Goal: Information Seeking & Learning: Learn about a topic

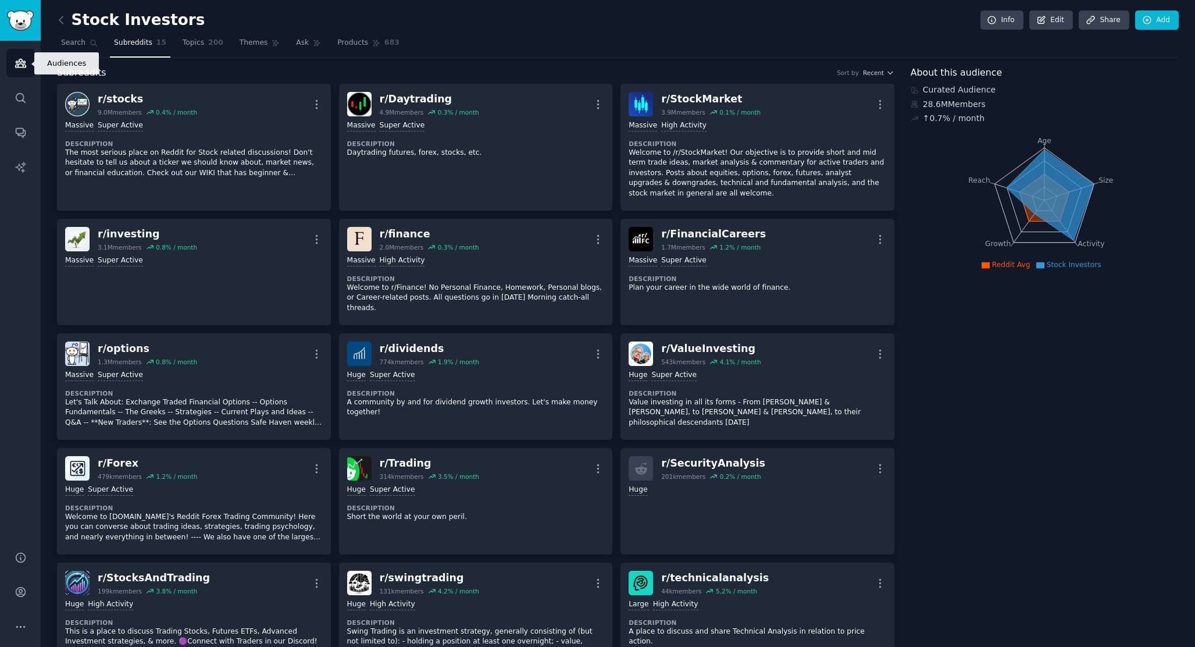
click at [29, 49] on link "Audiences" at bounding box center [20, 63] width 29 height 29
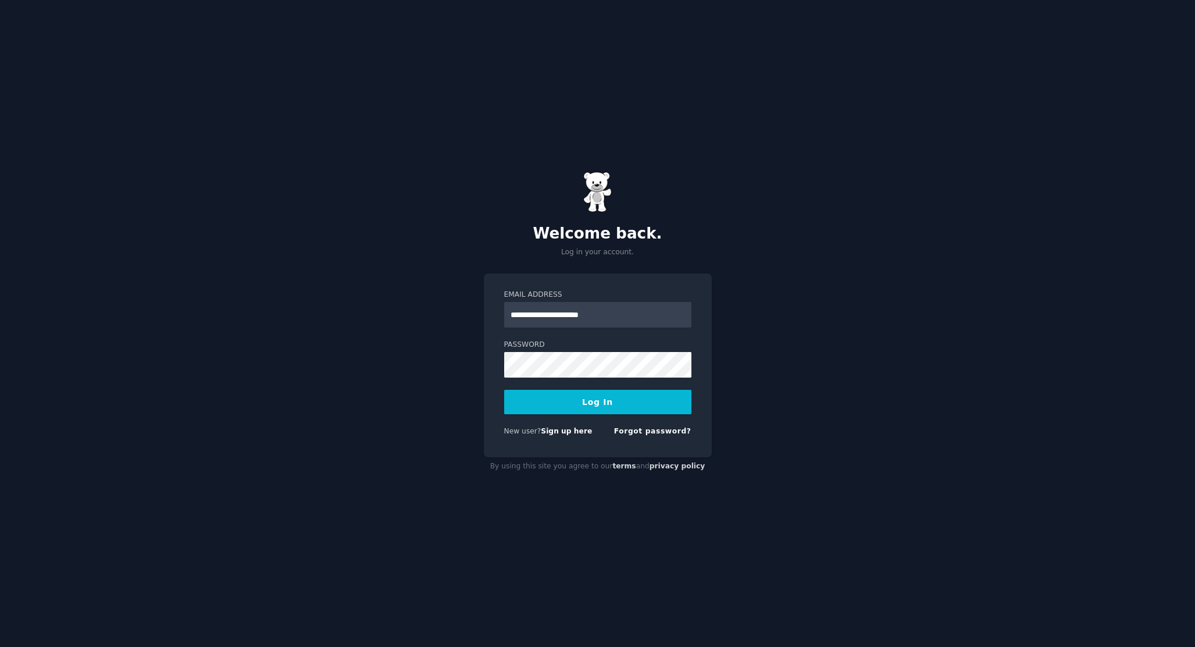
type input "**********"
click at [504, 390] on button "Log In" at bounding box center [597, 402] width 187 height 24
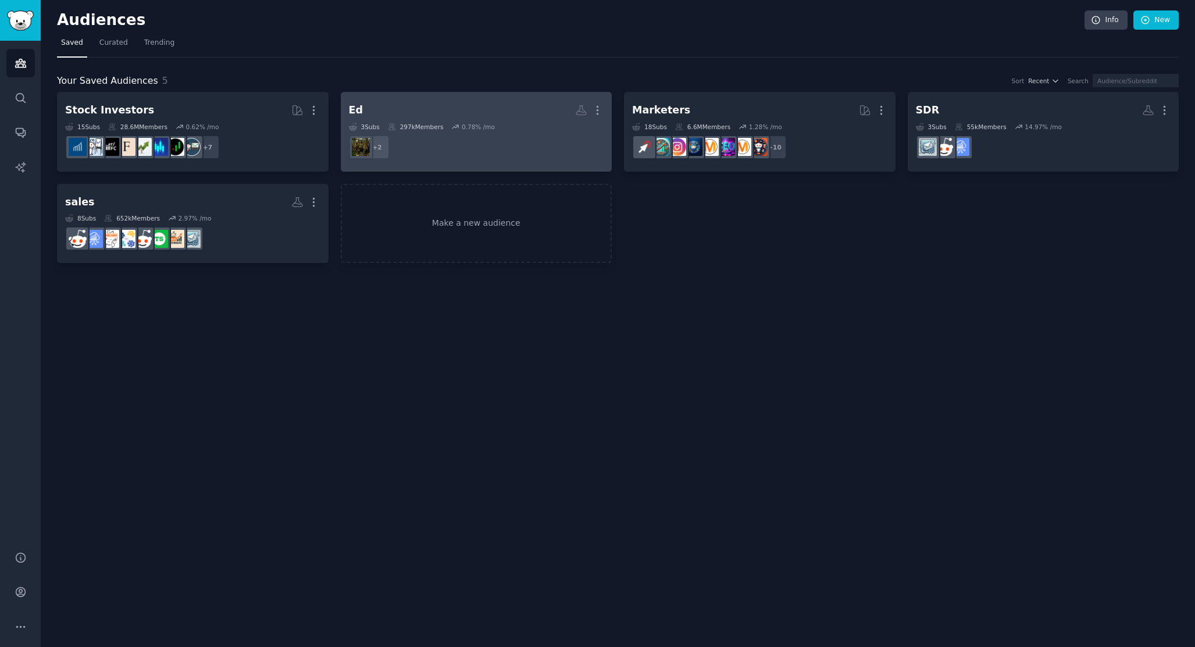
click at [387, 113] on h2 "Ed More" at bounding box center [476, 110] width 255 height 20
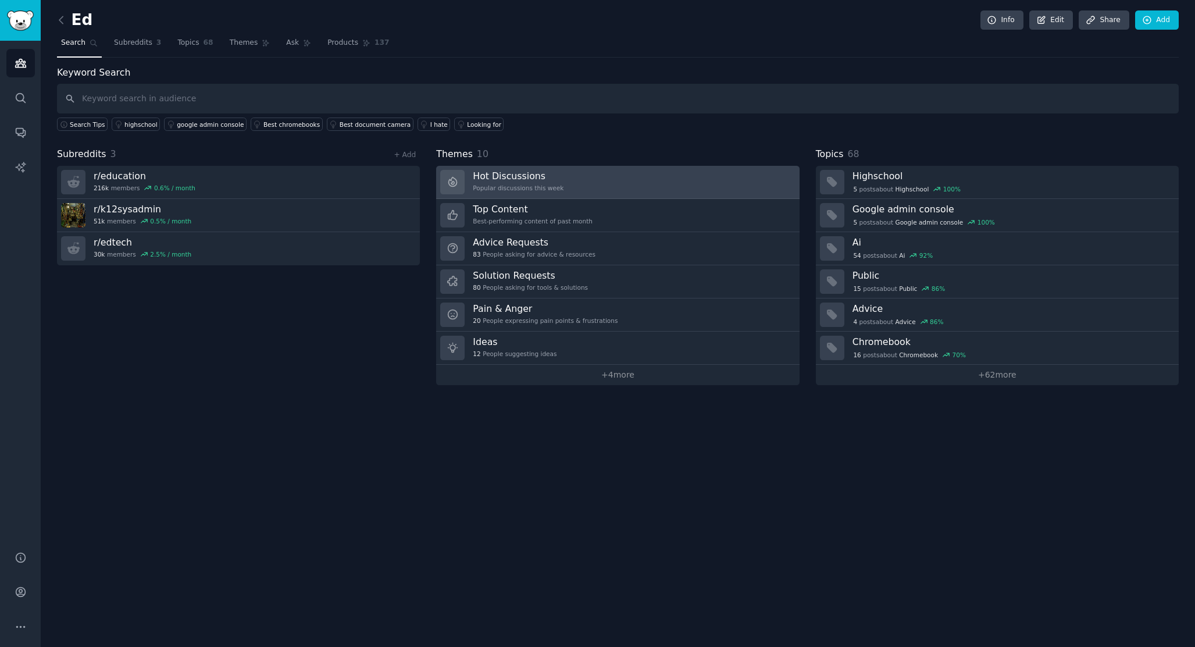
click at [544, 176] on h3 "Hot Discussions" at bounding box center [518, 176] width 91 height 12
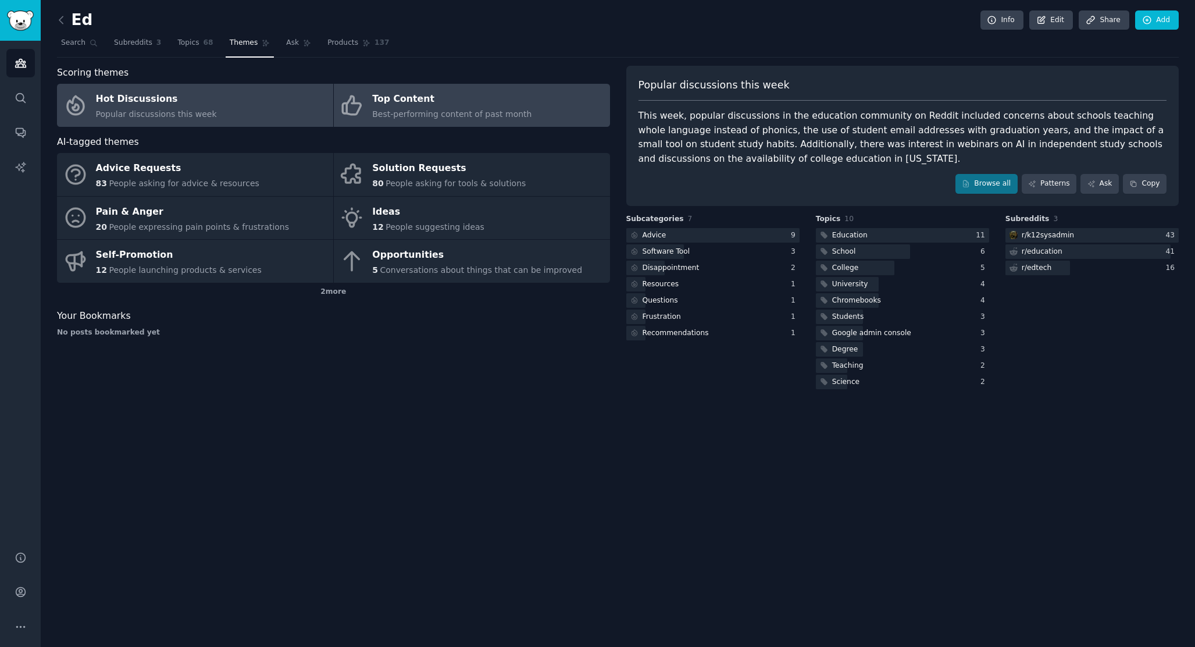
click at [511, 102] on div "Top Content" at bounding box center [451, 99] width 159 height 19
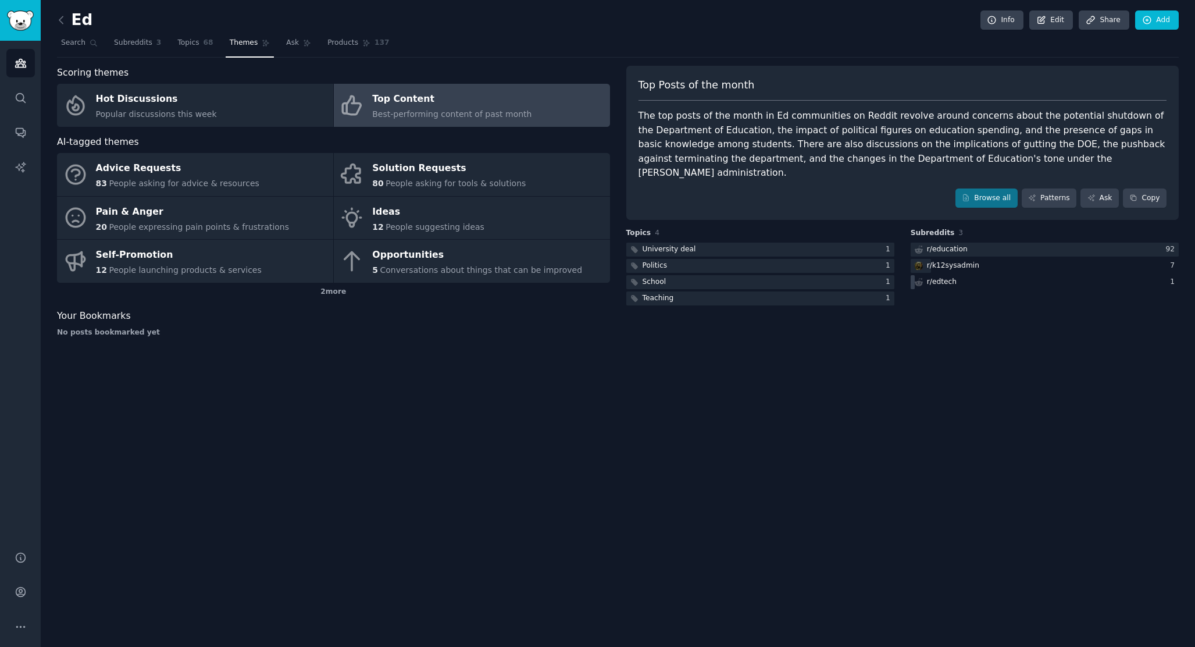
click at [961, 275] on div "r/ edtech" at bounding box center [1045, 282] width 268 height 15
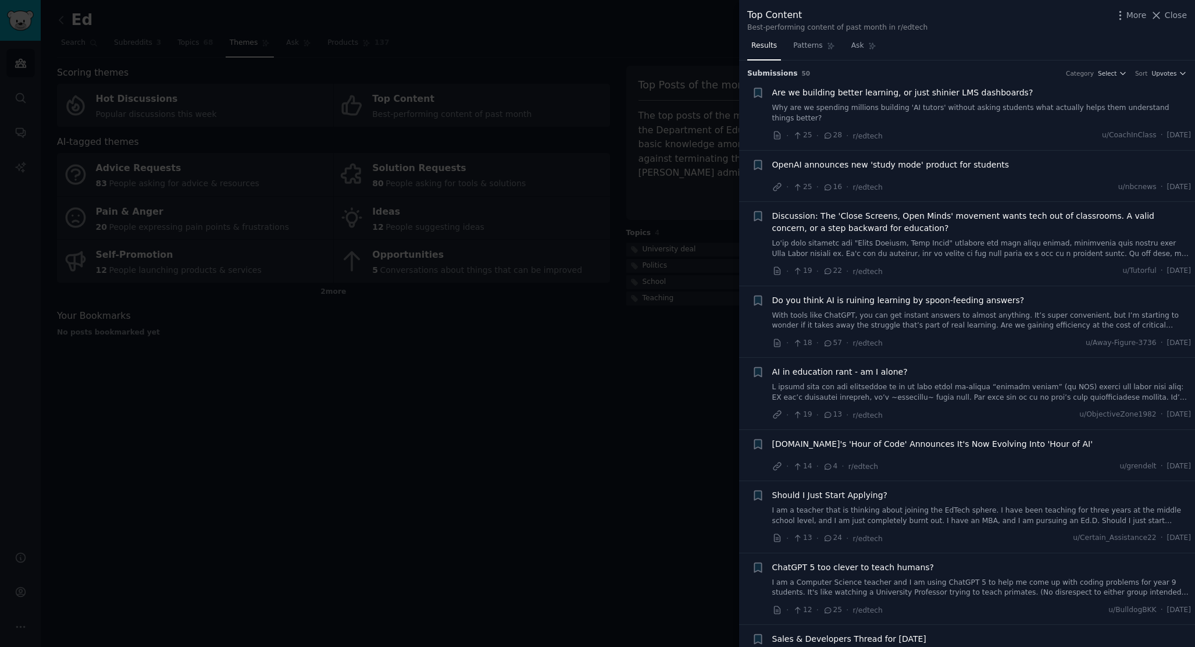
click at [1006, 244] on link at bounding box center [981, 248] width 419 height 20
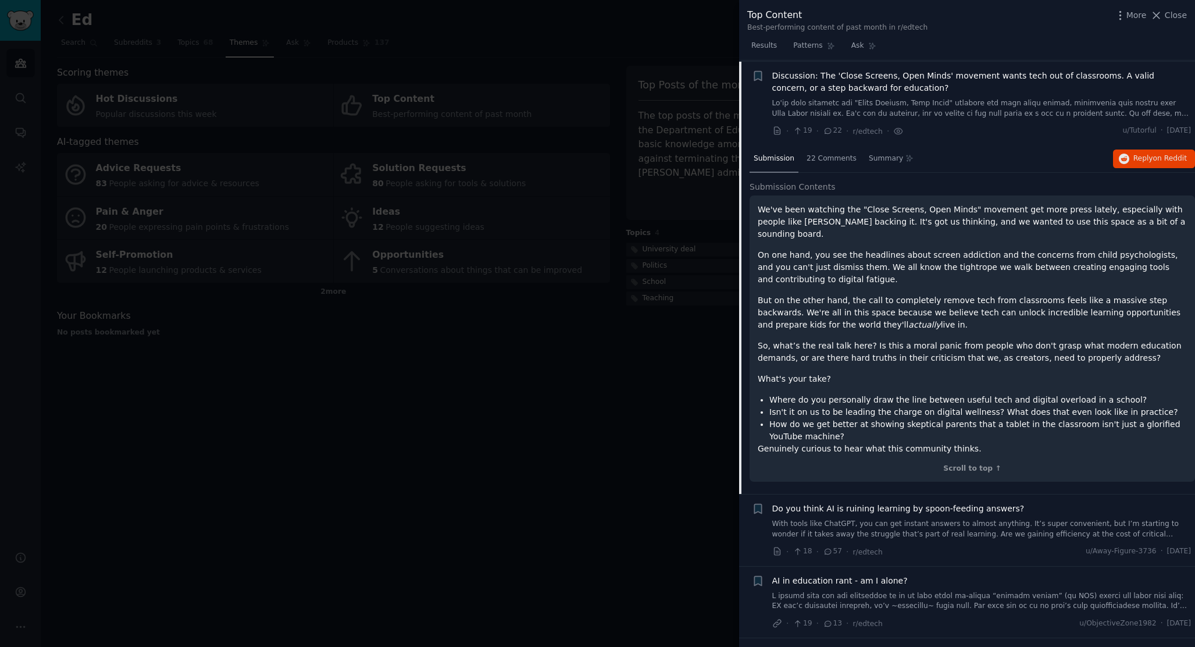
scroll to position [142, 0]
click at [870, 152] on span "Summary" at bounding box center [886, 157] width 34 height 10
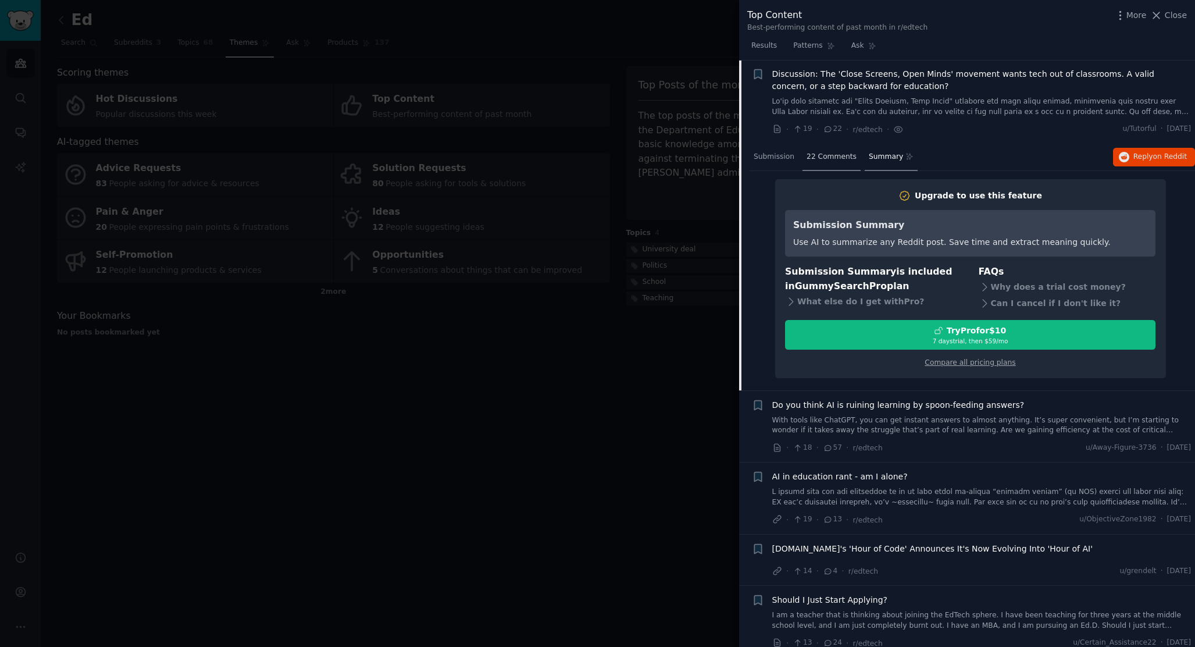
click at [855, 161] on div "22 Comments" at bounding box center [832, 158] width 58 height 28
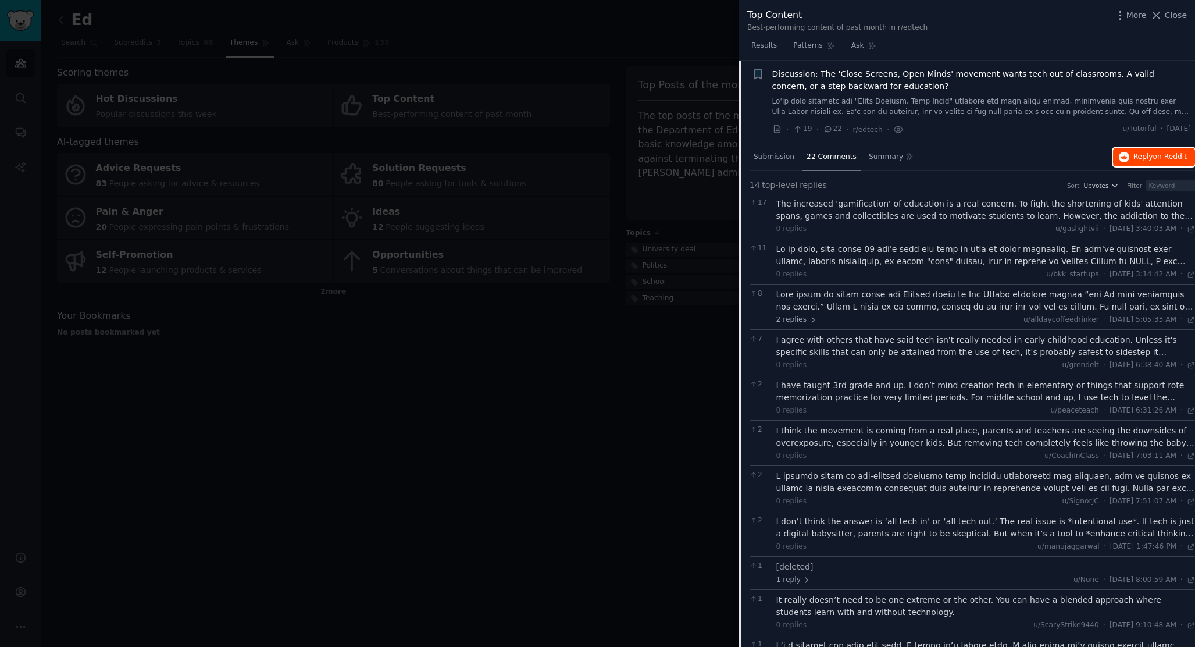
click at [1179, 157] on span "on Reddit" at bounding box center [1170, 156] width 34 height 8
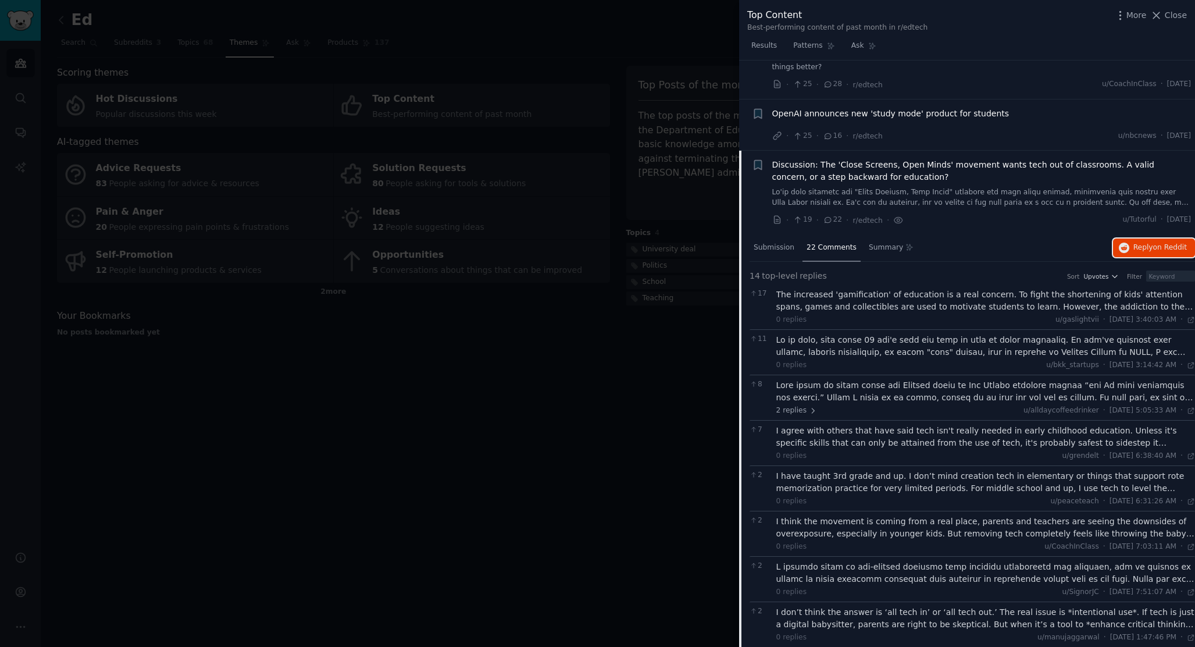
scroll to position [0, 0]
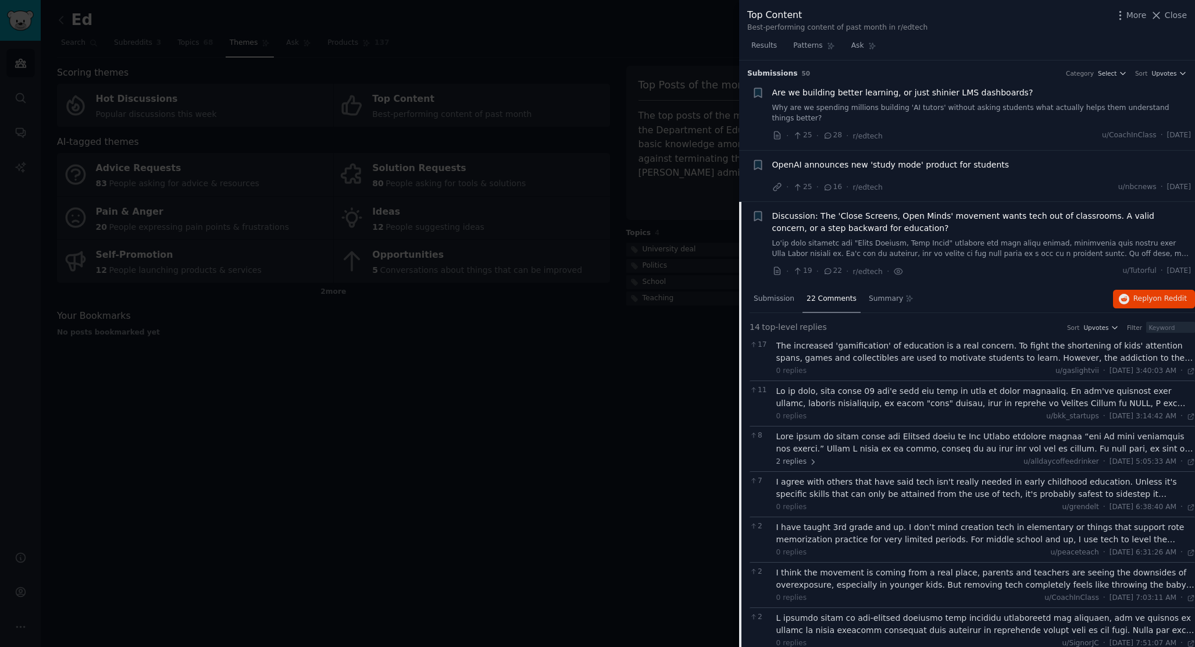
click at [803, 211] on span "Discussion: The 'Close Screens, Open Minds' movement wants tech out of classroo…" at bounding box center [981, 222] width 419 height 24
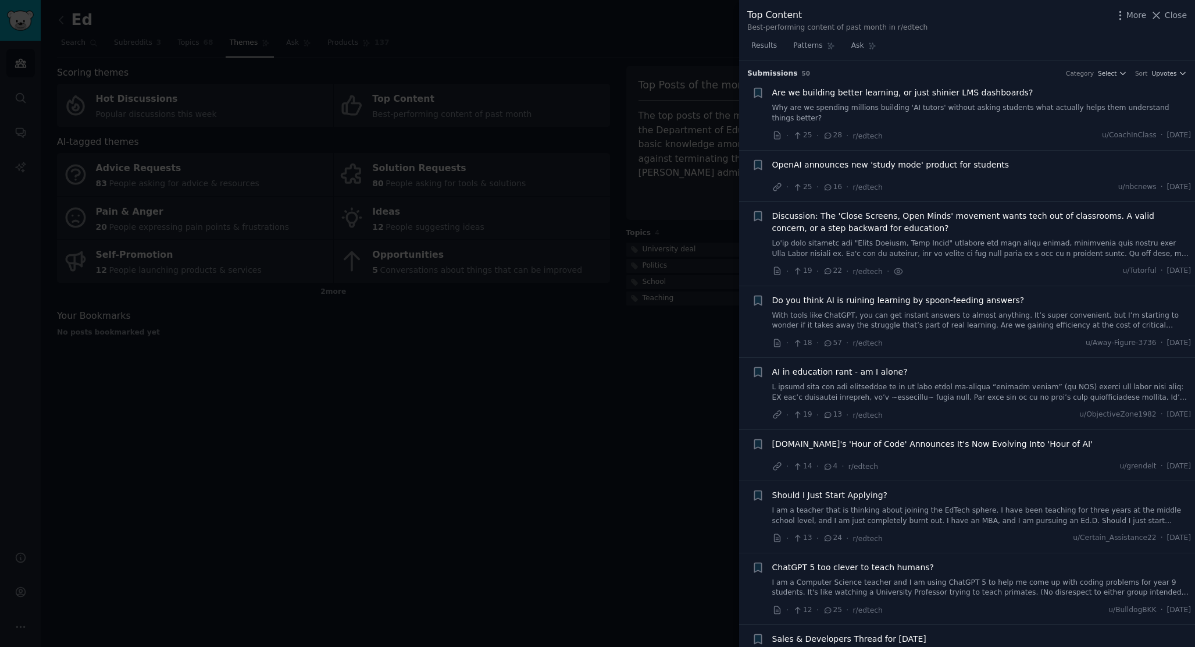
click at [964, 513] on link "I am a teacher that is thinking about joining the EdTech sphere. I have been te…" at bounding box center [981, 515] width 419 height 20
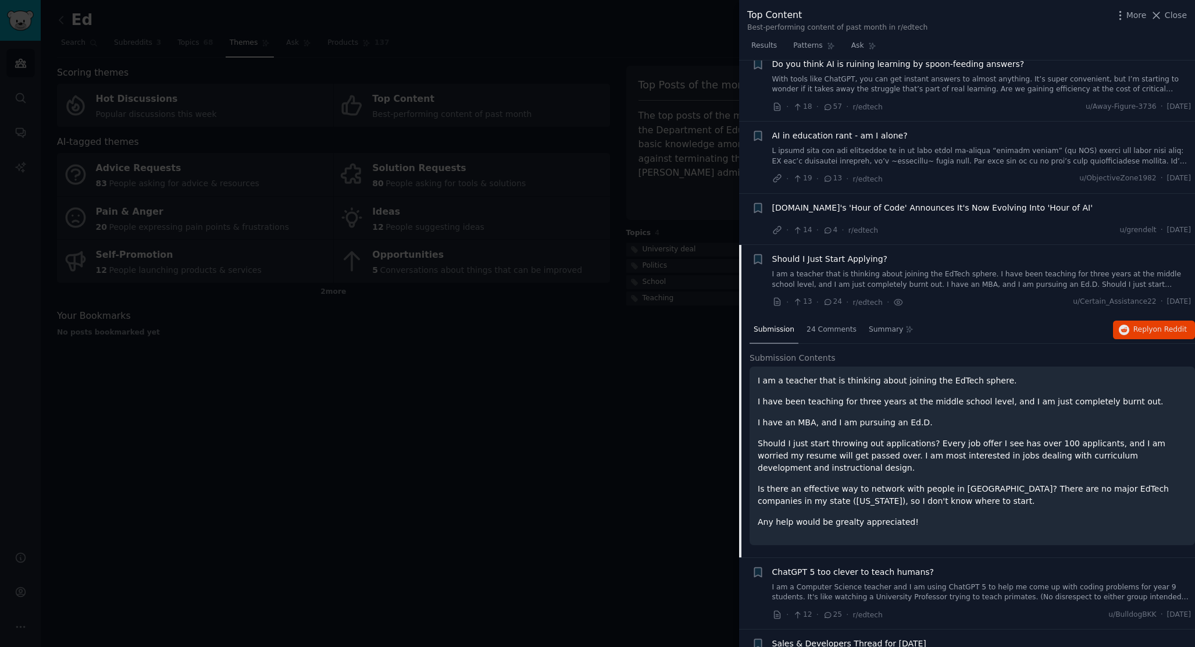
scroll to position [421, 0]
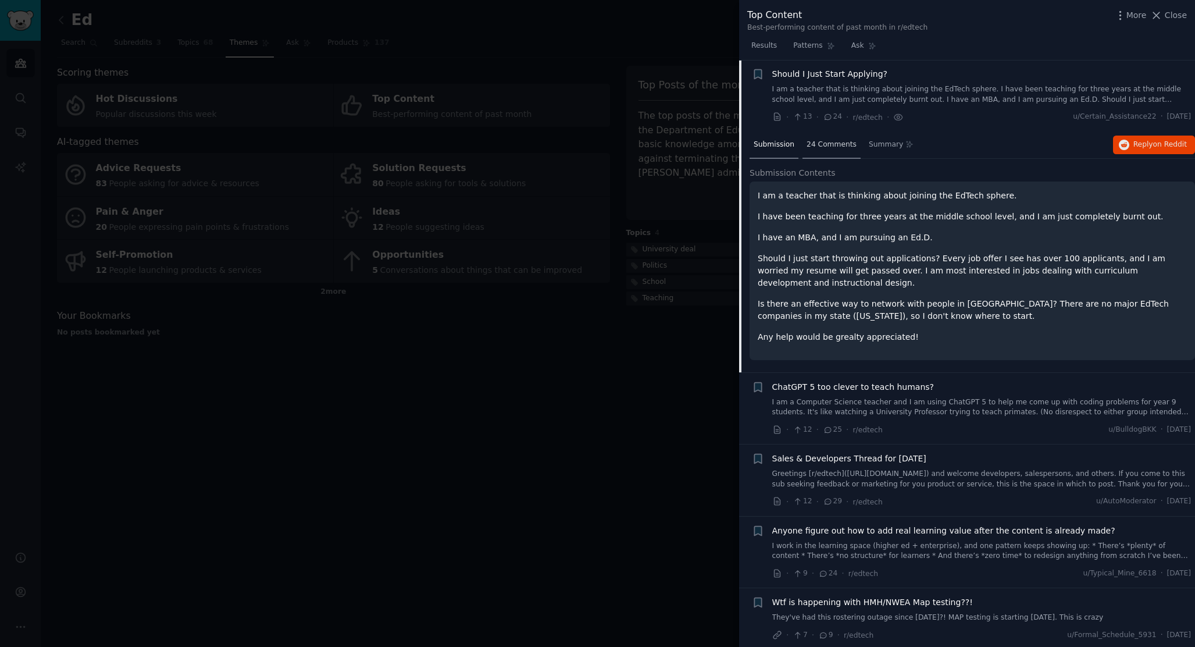
click at [843, 145] on span "24 Comments" at bounding box center [832, 145] width 50 height 10
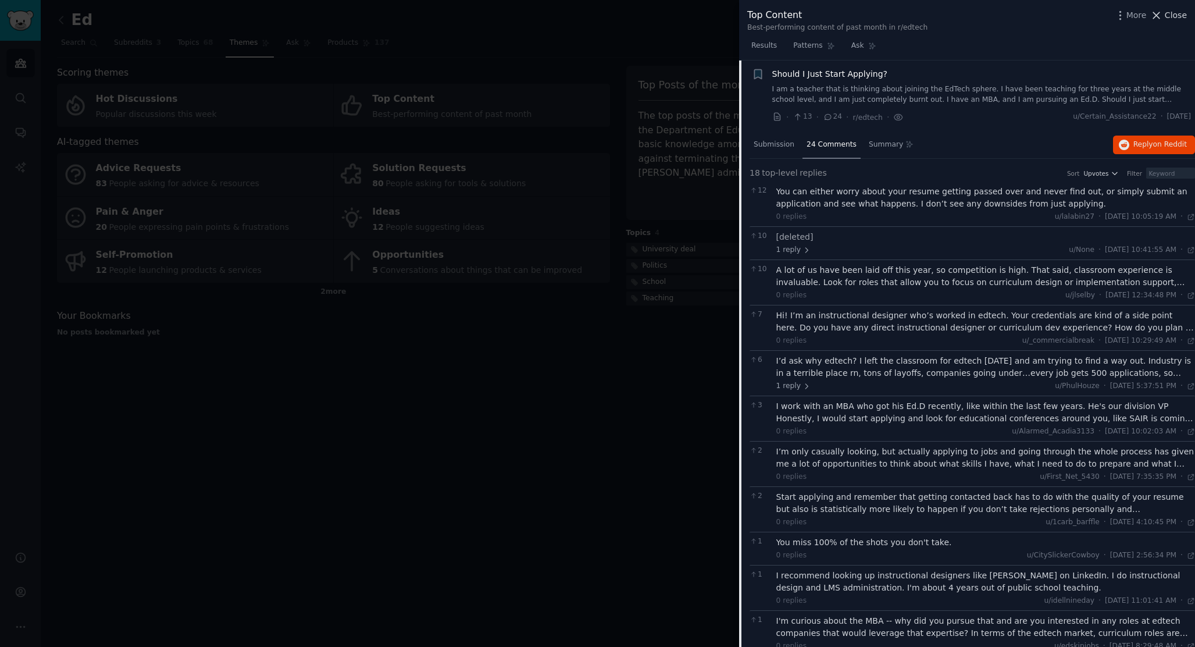
click at [1159, 13] on icon at bounding box center [1157, 15] width 6 height 6
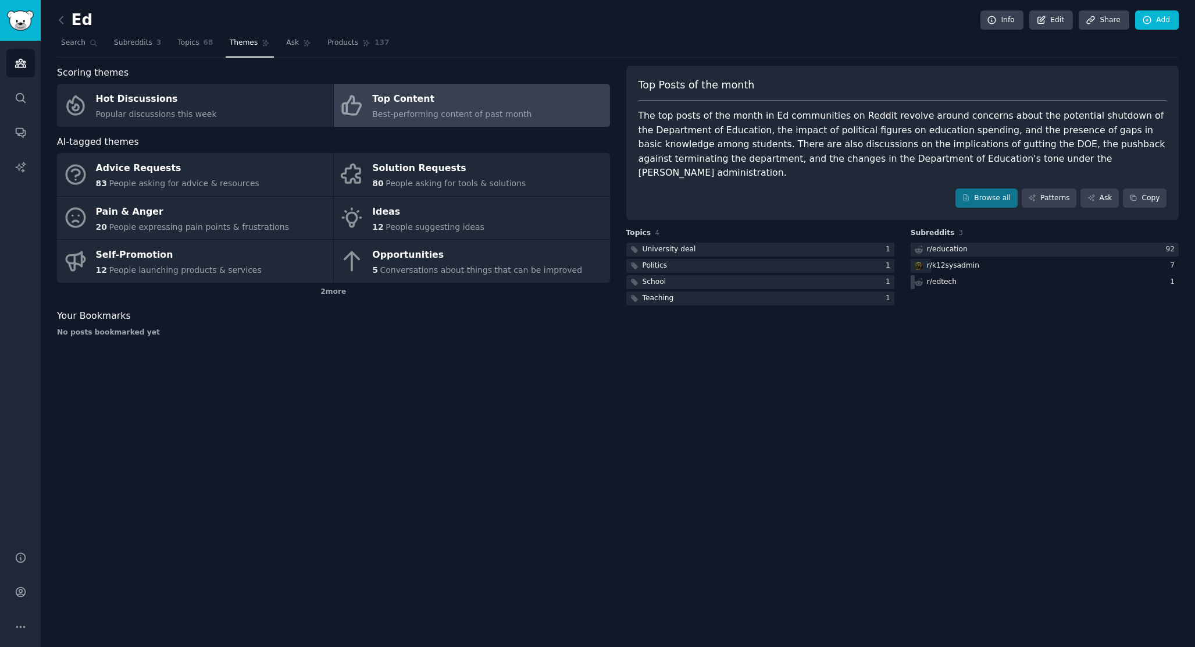
click at [954, 277] on div "r/ edtech" at bounding box center [942, 282] width 30 height 10
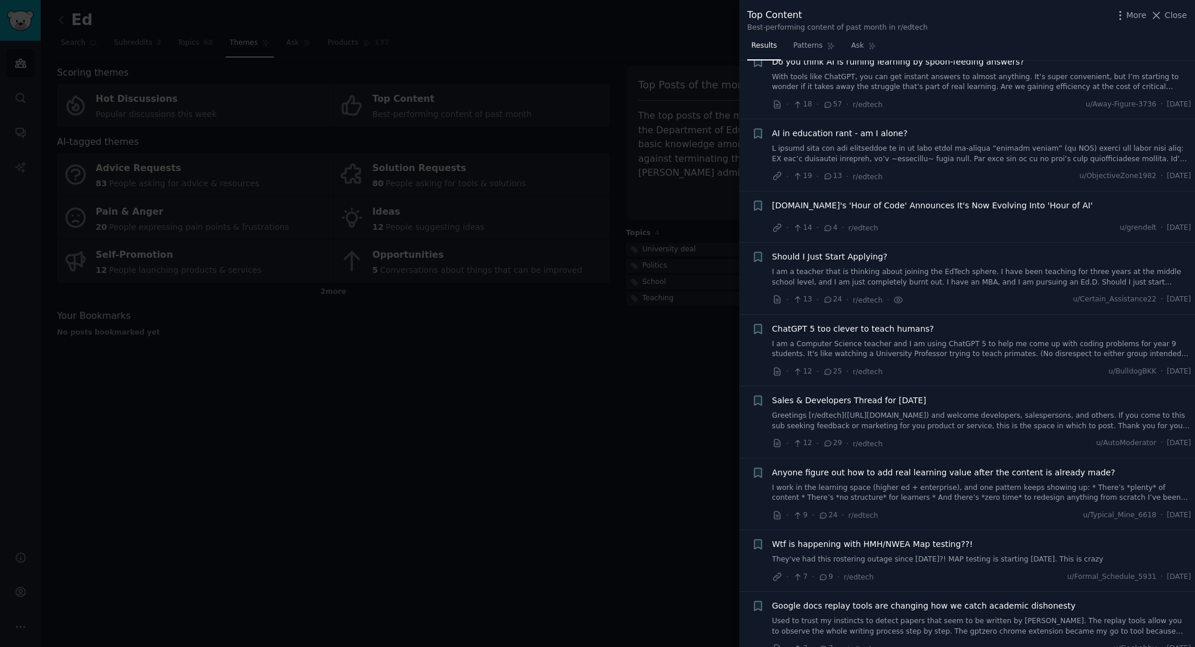
scroll to position [241, 0]
click at [950, 419] on link "Greetings [r/edtech](https://old.reddit.com/r/edtech) and welcome developers, s…" at bounding box center [981, 418] width 419 height 20
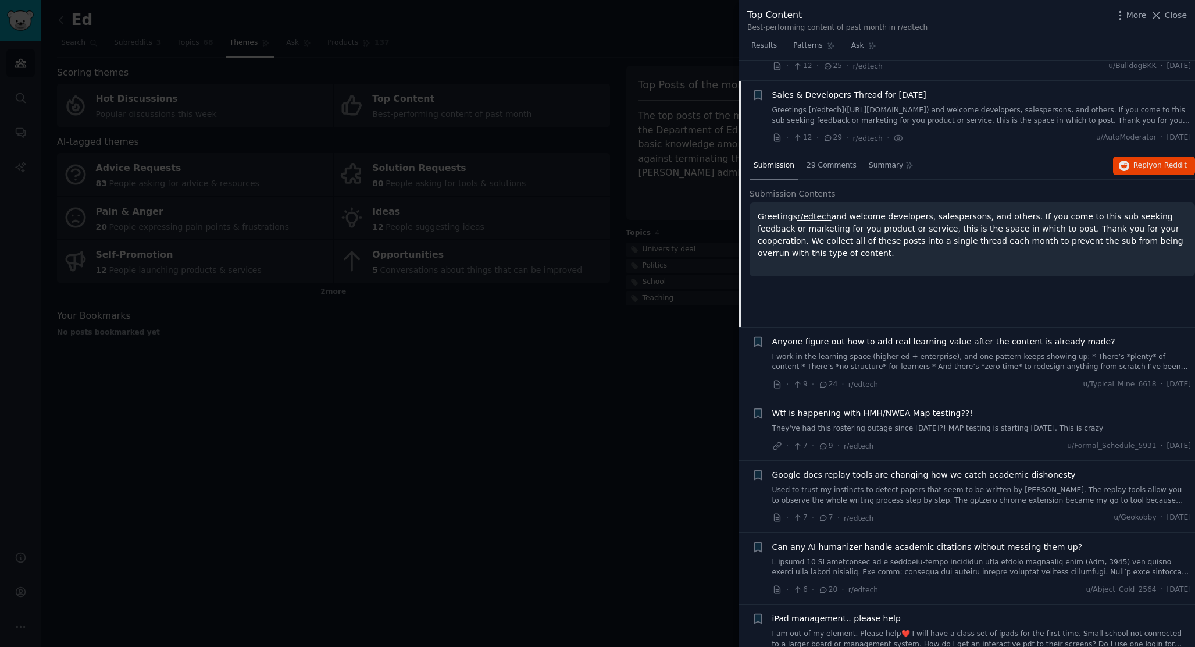
scroll to position [543, 0]
click at [835, 162] on span "29 Comments" at bounding box center [832, 166] width 50 height 10
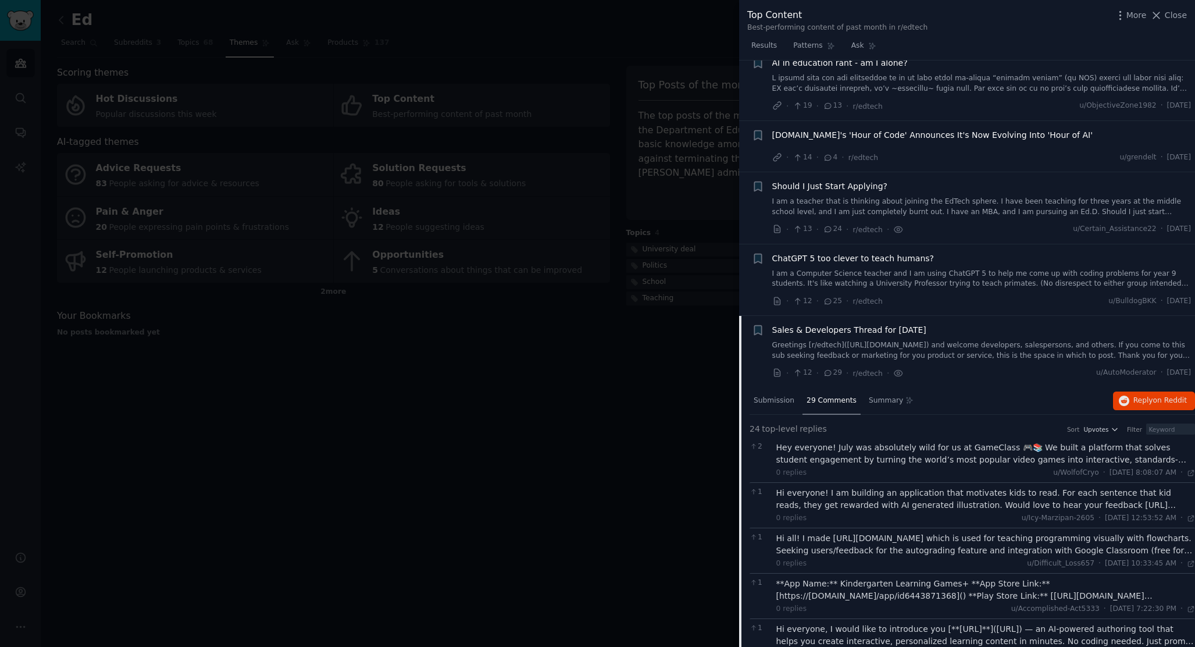
scroll to position [316, 0]
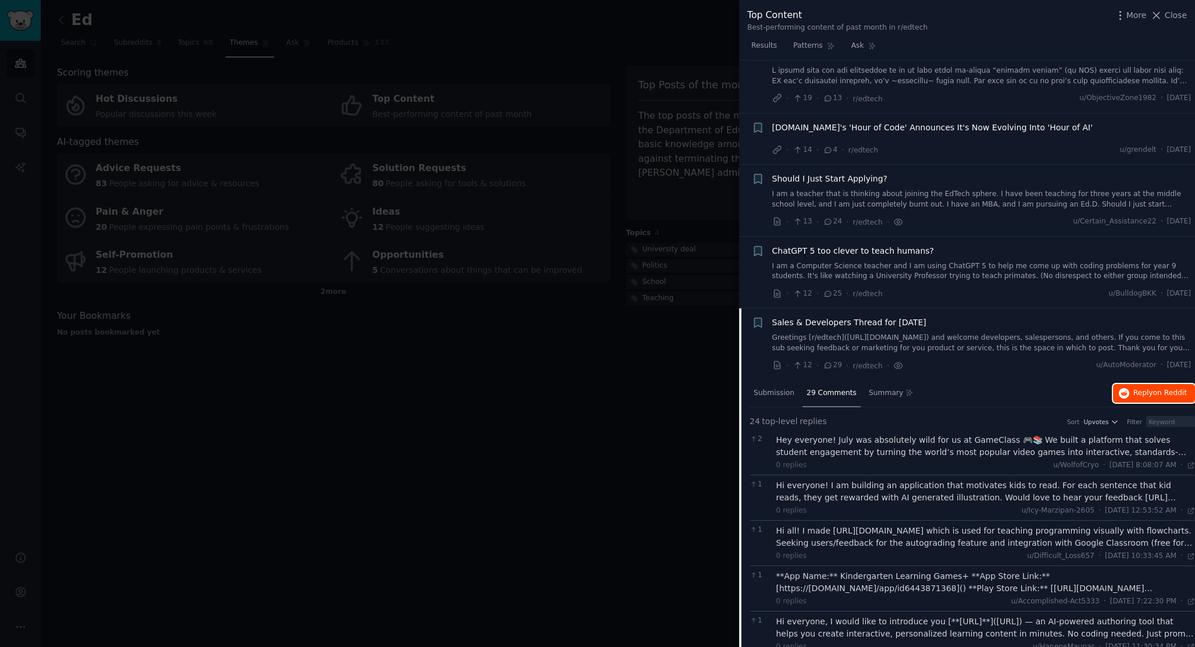
click at [1125, 391] on icon "button" at bounding box center [1124, 393] width 10 height 10
